Goal: Transaction & Acquisition: Purchase product/service

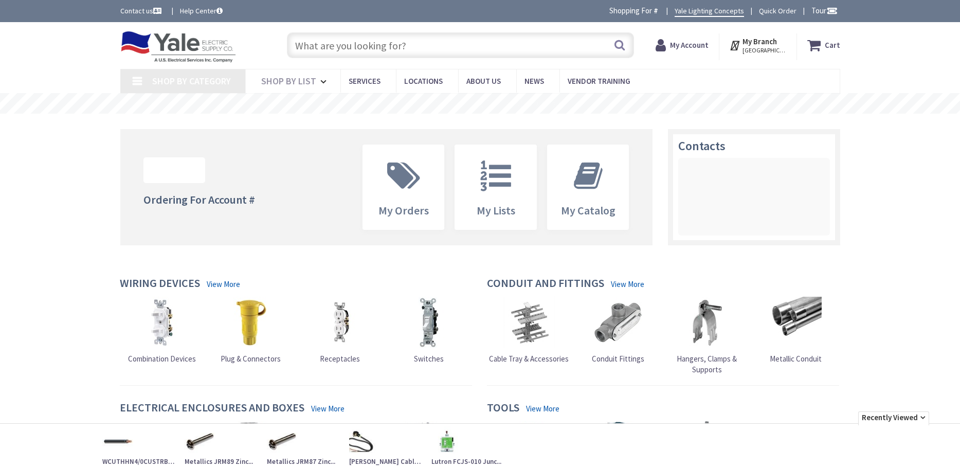
click at [337, 50] on input "text" at bounding box center [460, 45] width 347 height 26
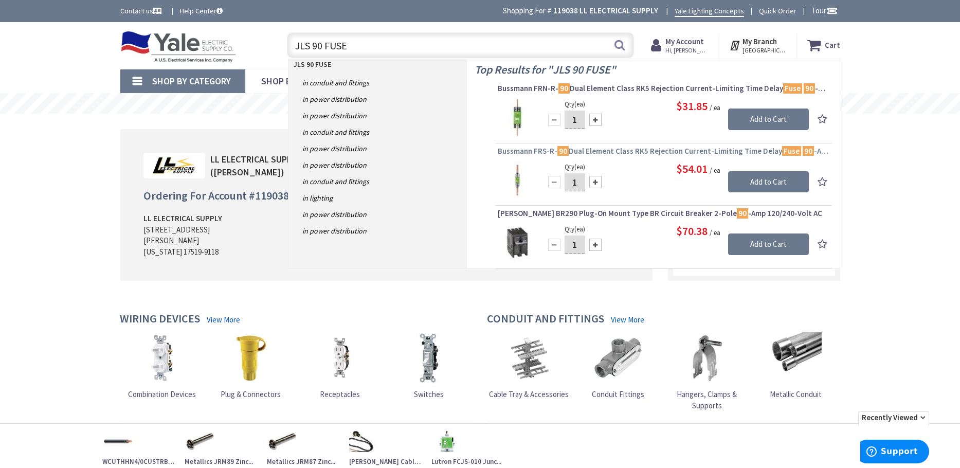
type input "JLS 90 FUSE"
click at [586, 152] on span "Bussmann FRS-R- 90 Dual Element Class RK5 Rejection Current-Limiting Time Delay…" at bounding box center [662, 151] width 331 height 10
